Goal: Information Seeking & Learning: Learn about a topic

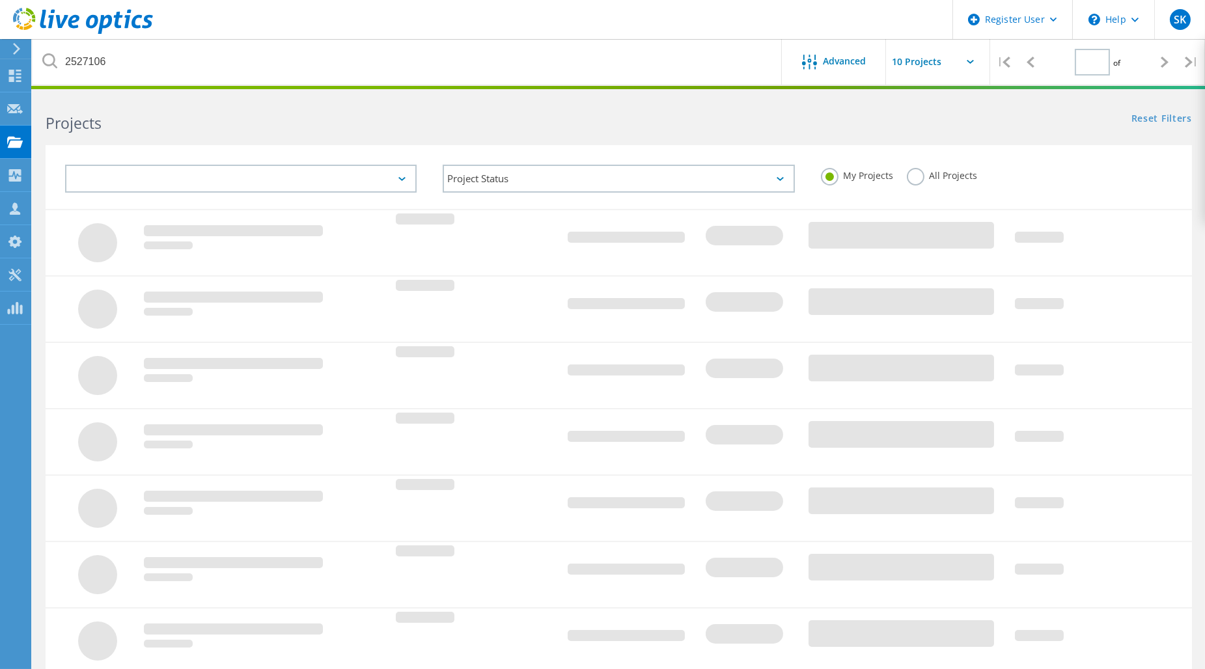
type input "1"
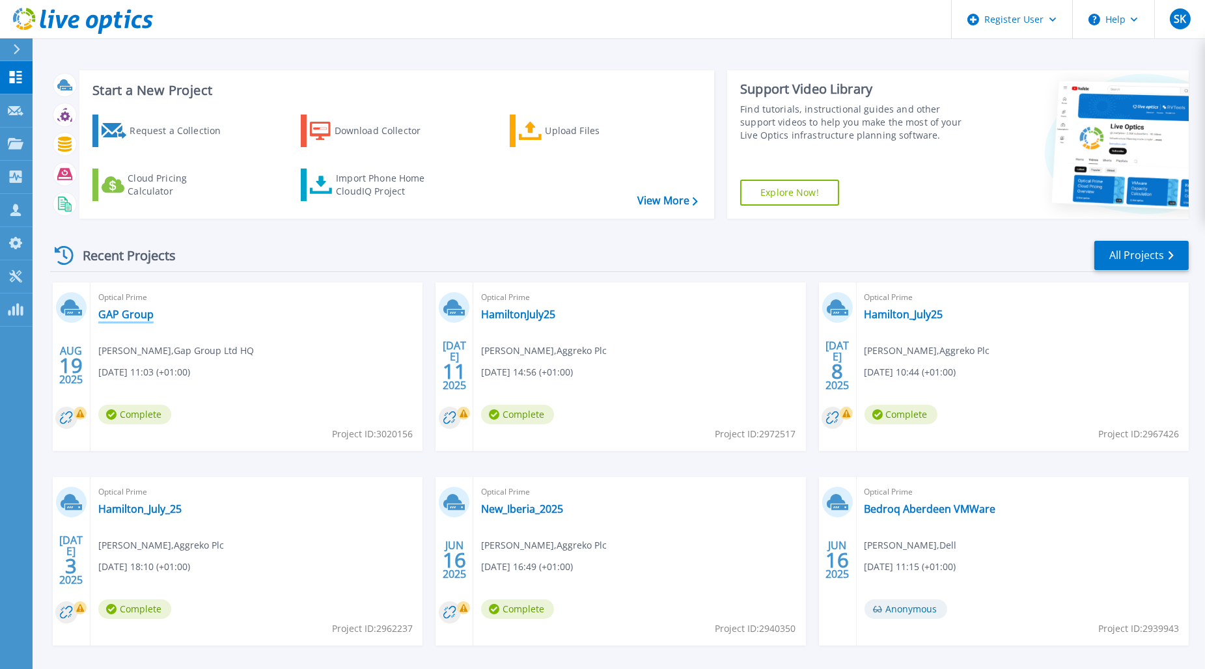
click at [113, 314] on link "GAP Group" at bounding box center [125, 314] width 55 height 13
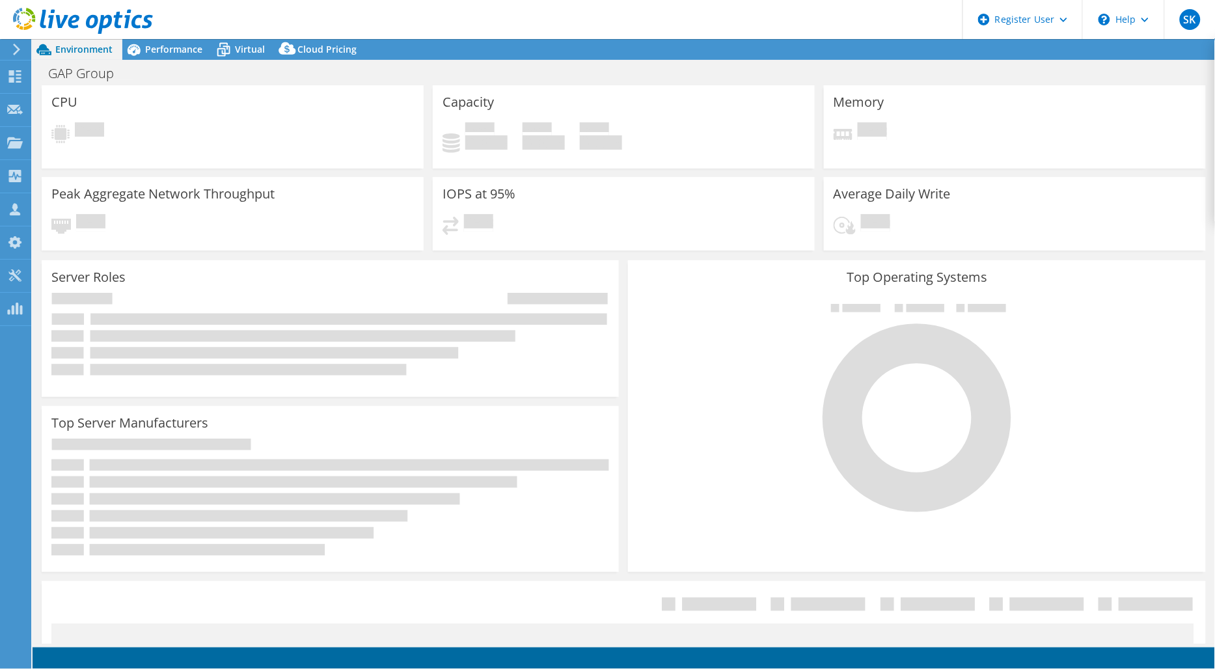
select select "EULondon"
select select "GBP"
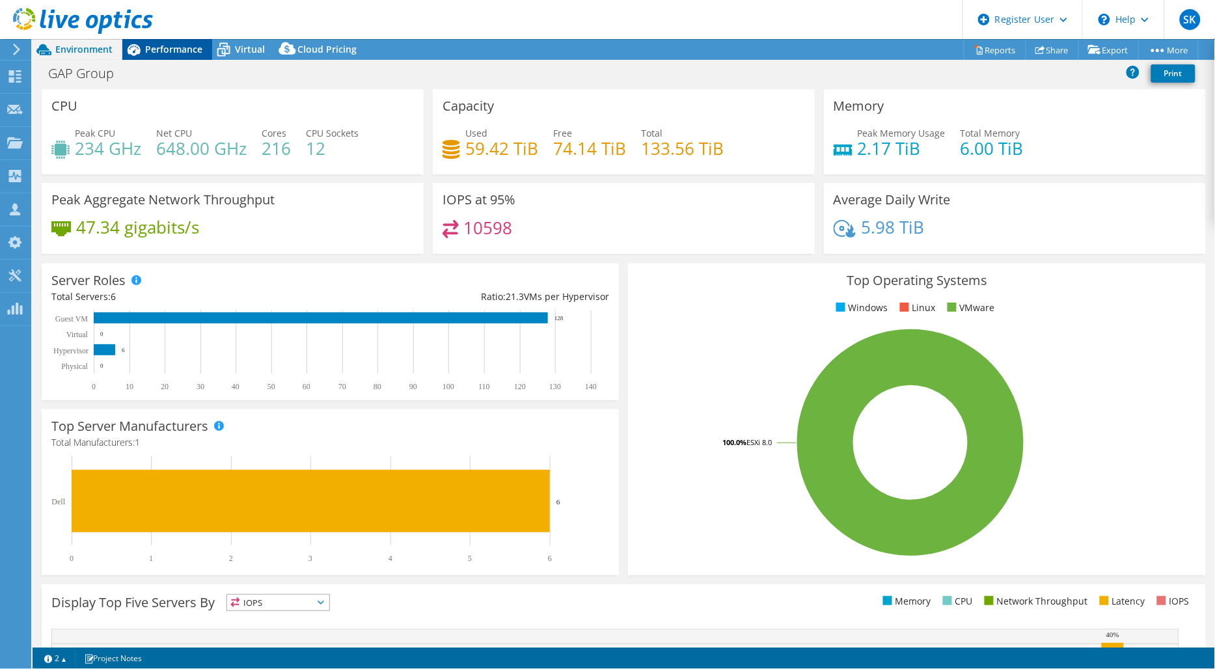
click at [176, 55] on div "Performance" at bounding box center [167, 49] width 90 height 21
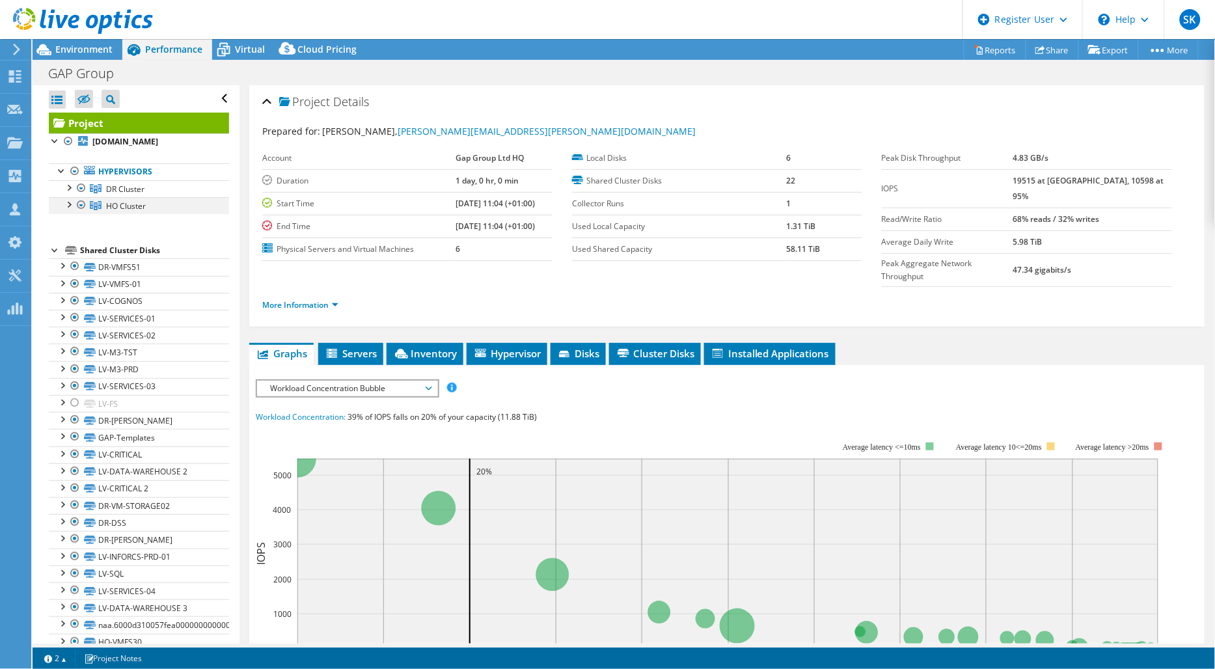
click at [79, 204] on div at bounding box center [81, 205] width 13 height 16
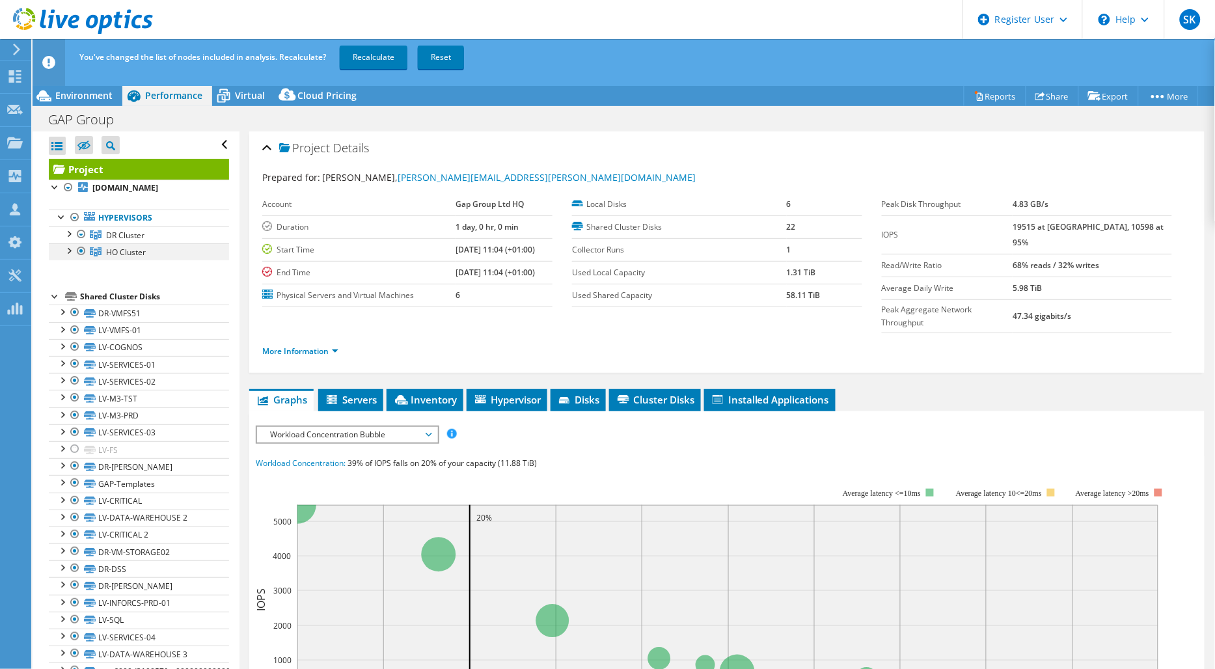
click at [85, 251] on div at bounding box center [81, 251] width 13 height 16
click at [374, 59] on link "Recalculate" at bounding box center [374, 57] width 68 height 23
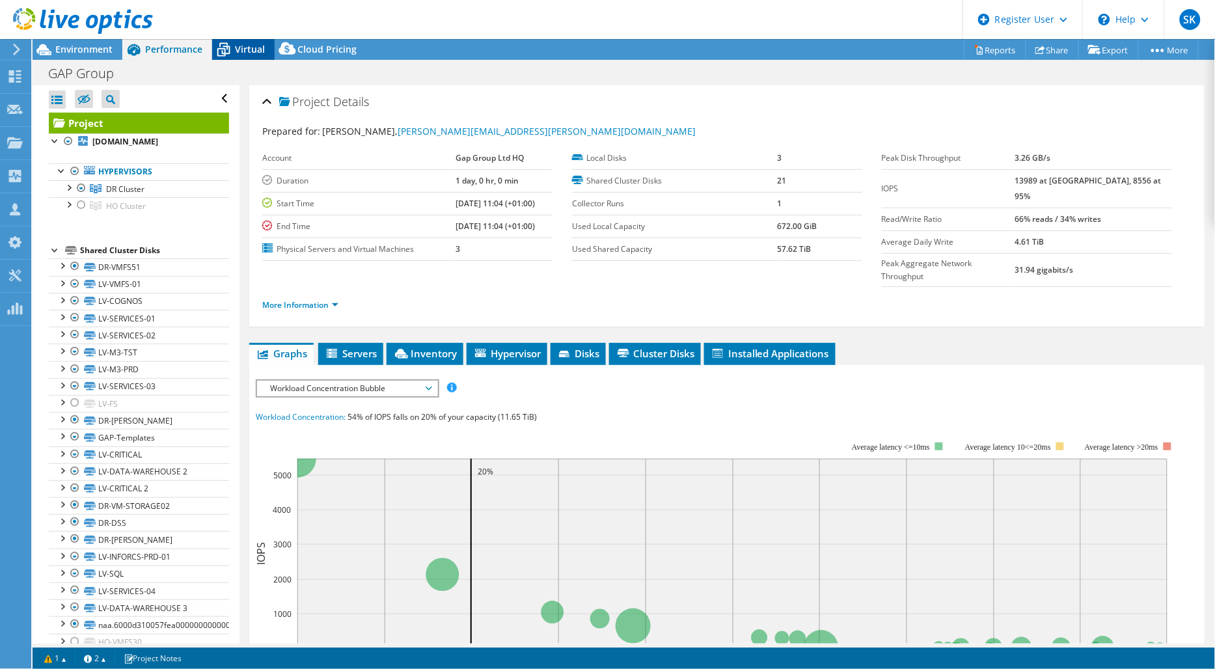
click at [245, 56] on div "Virtual" at bounding box center [243, 49] width 62 height 21
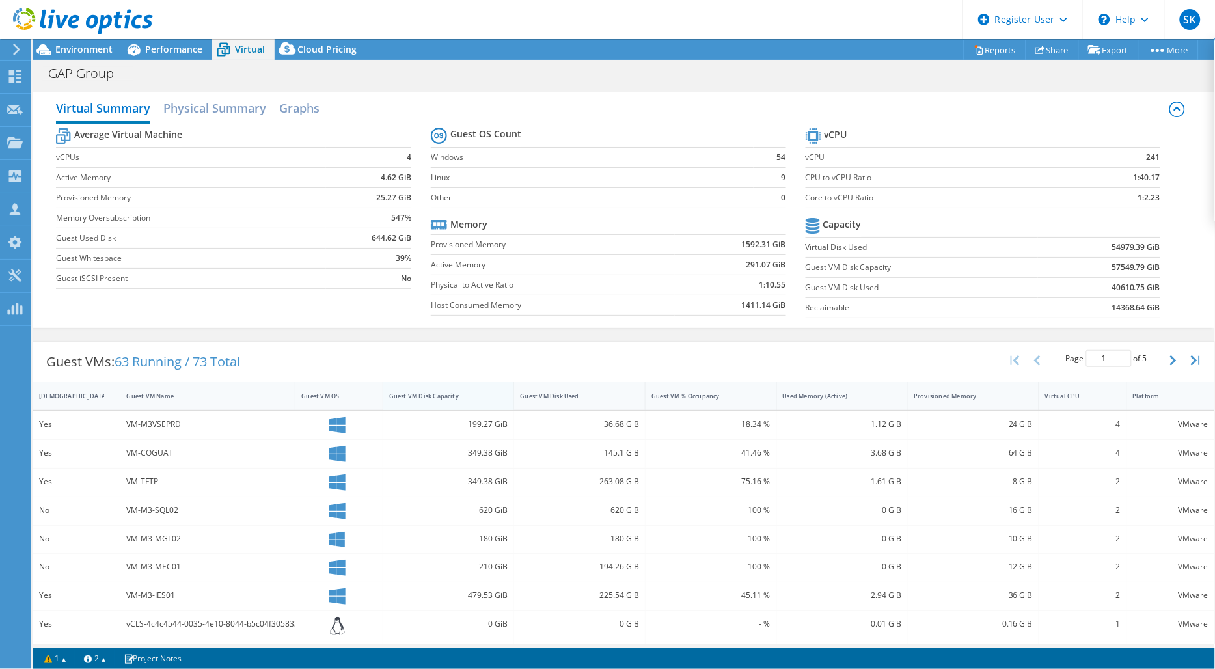
click at [445, 396] on div "Guest VM Disk Capacity" at bounding box center [440, 396] width 103 height 8
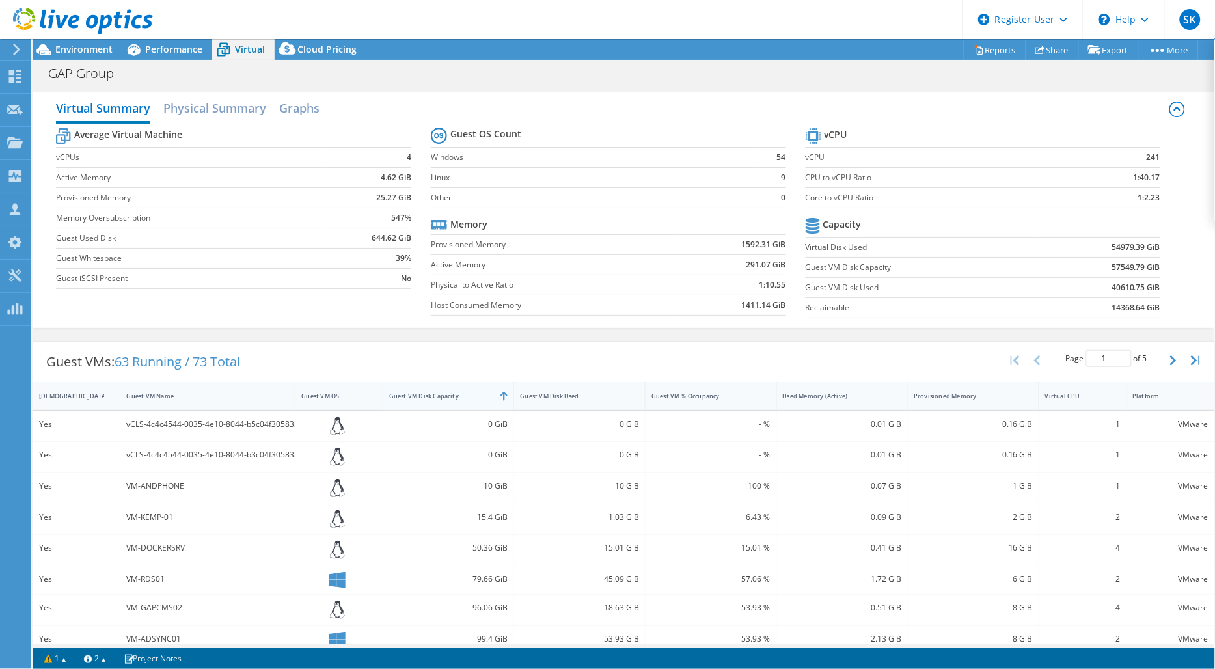
click at [438, 395] on div "Guest VM Disk Capacity" at bounding box center [440, 396] width 103 height 8
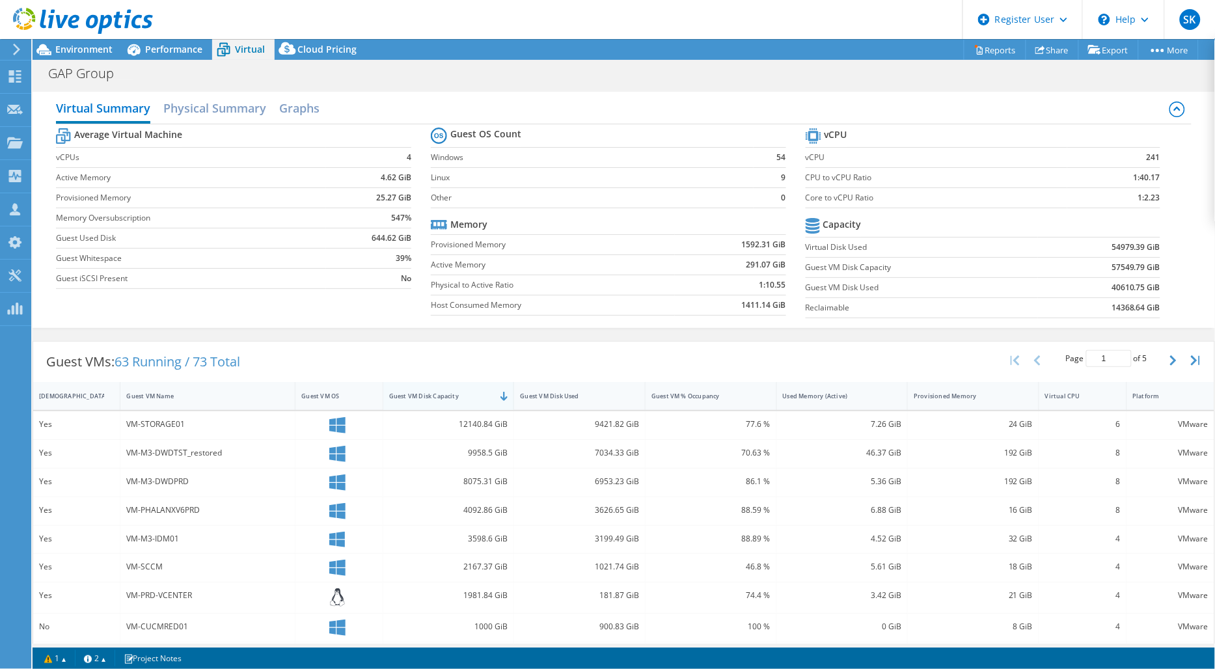
click at [438, 395] on div "Guest VM Disk Capacity" at bounding box center [440, 396] width 103 height 8
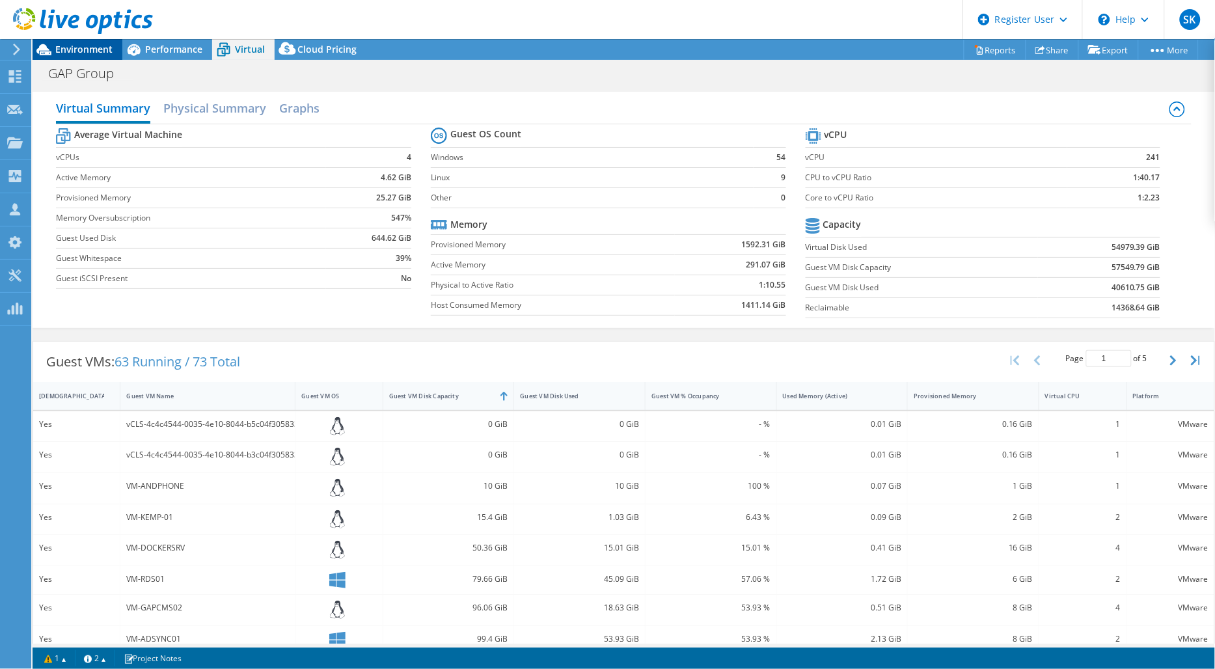
click at [83, 54] on span "Environment" at bounding box center [83, 49] width 57 height 12
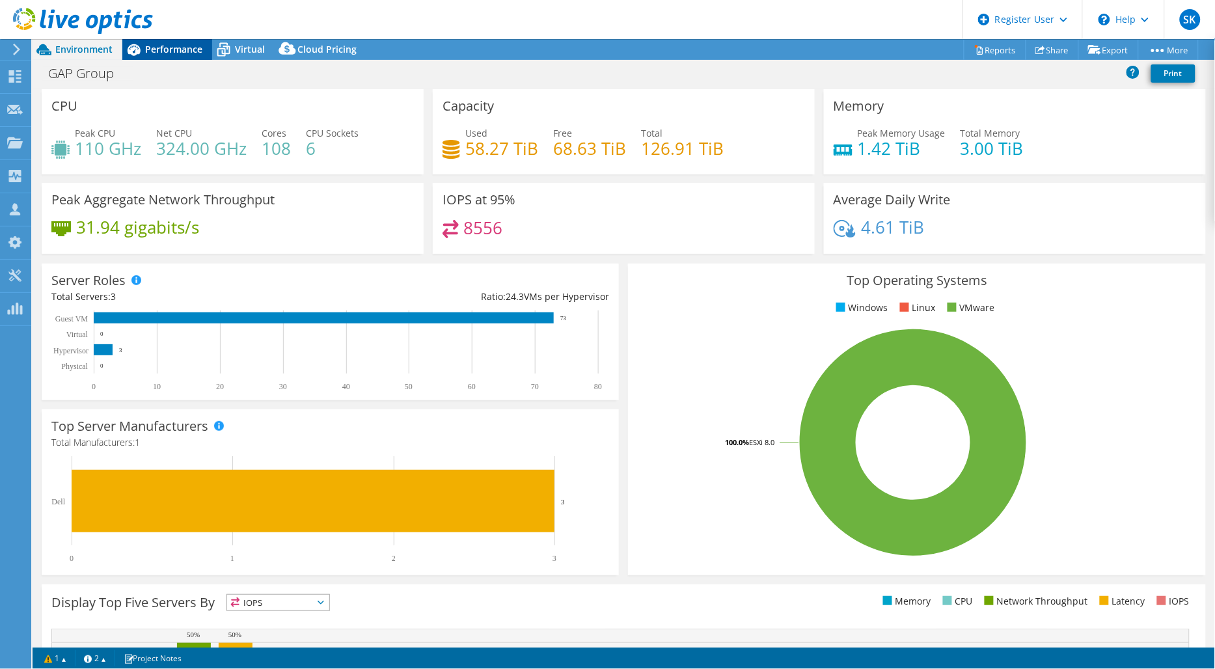
click at [192, 54] on span "Performance" at bounding box center [173, 49] width 57 height 12
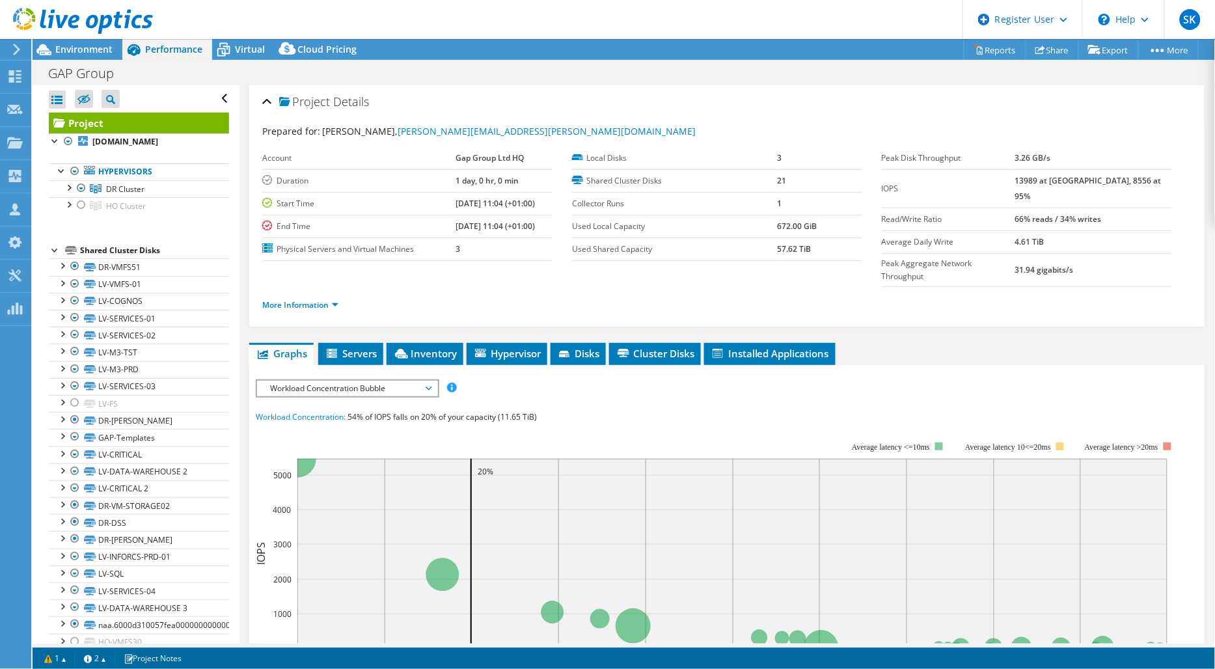
drag, startPoint x: 348, startPoint y: 277, endPoint x: 342, endPoint y: 280, distance: 7.3
click at [346, 295] on ul "More Information" at bounding box center [726, 304] width 929 height 18
click at [340, 298] on li "More Information" at bounding box center [304, 305] width 84 height 14
click at [337, 299] on link "More Information" at bounding box center [300, 304] width 76 height 11
